Goal: Task Accomplishment & Management: Manage account settings

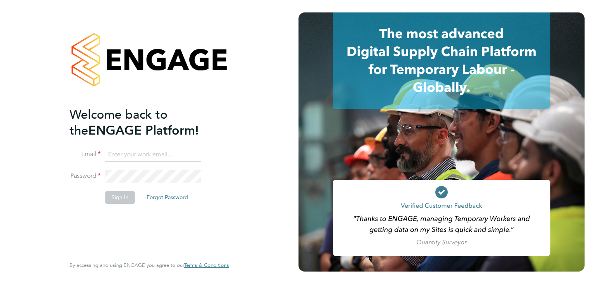
click at [150, 157] on input at bounding box center [153, 155] width 96 height 14
type input "[PERSON_NAME][EMAIL_ADDRESS][PERSON_NAME][DOMAIN_NAME]"
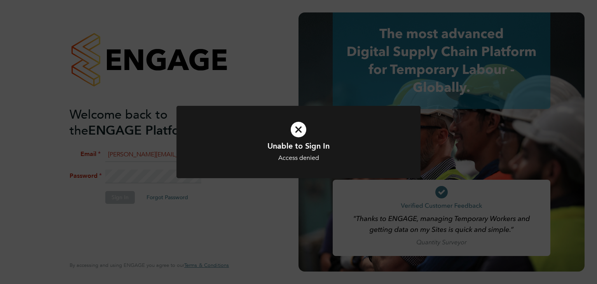
click at [300, 131] on icon at bounding box center [298, 129] width 202 height 30
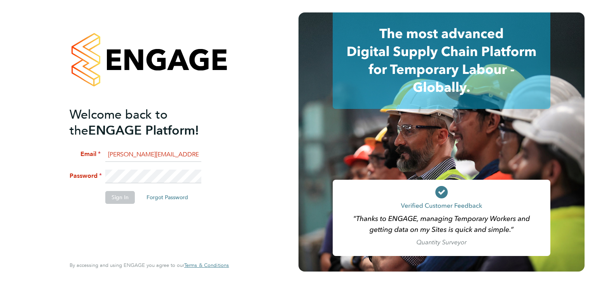
click at [94, 175] on li "Password" at bounding box center [145, 180] width 151 height 22
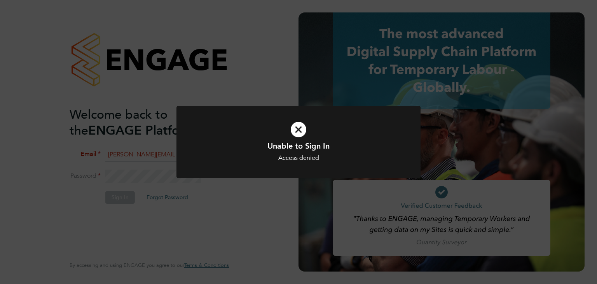
click at [297, 126] on icon at bounding box center [298, 129] width 202 height 30
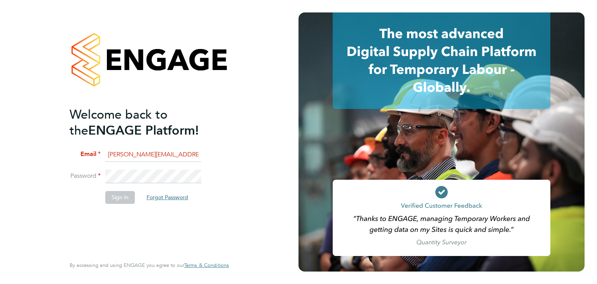
click at [164, 201] on button "Forgot Password" at bounding box center [167, 197] width 54 height 12
click at [150, 154] on input at bounding box center [153, 155] width 96 height 14
type input "[PERSON_NAME][EMAIL_ADDRESS][PERSON_NAME][DOMAIN_NAME]"
click at [161, 195] on button "Forgot Password" at bounding box center [167, 197] width 54 height 12
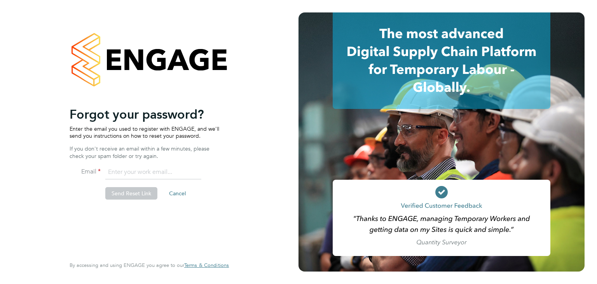
click at [149, 170] on input "email" at bounding box center [153, 172] width 96 height 14
type input "[PERSON_NAME][EMAIL_ADDRESS][PERSON_NAME][DOMAIN_NAME]"
click at [131, 195] on button "Send Reset Link" at bounding box center [131, 193] width 52 height 12
